Goal: Transaction & Acquisition: Purchase product/service

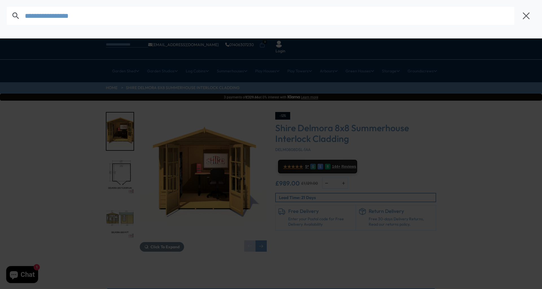
click at [139, 17] on input "text" at bounding box center [270, 16] width 490 height 18
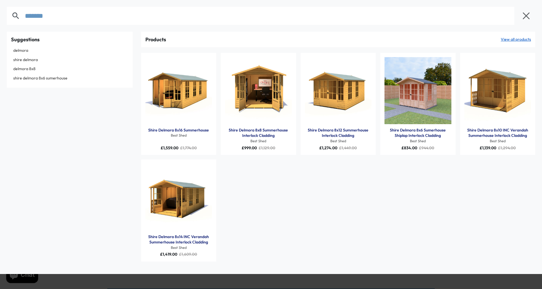
type input "*******"
click at [415, 109] on img "Products: Shire Delmora 8x6 Sumerhouse Shiplap Interlock Cladding" at bounding box center [418, 90] width 67 height 67
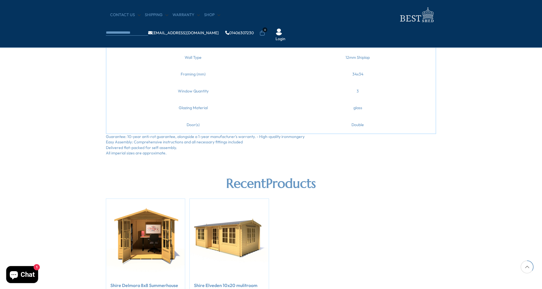
scroll to position [573, 0]
